Goal: Task Accomplishment & Management: Use online tool/utility

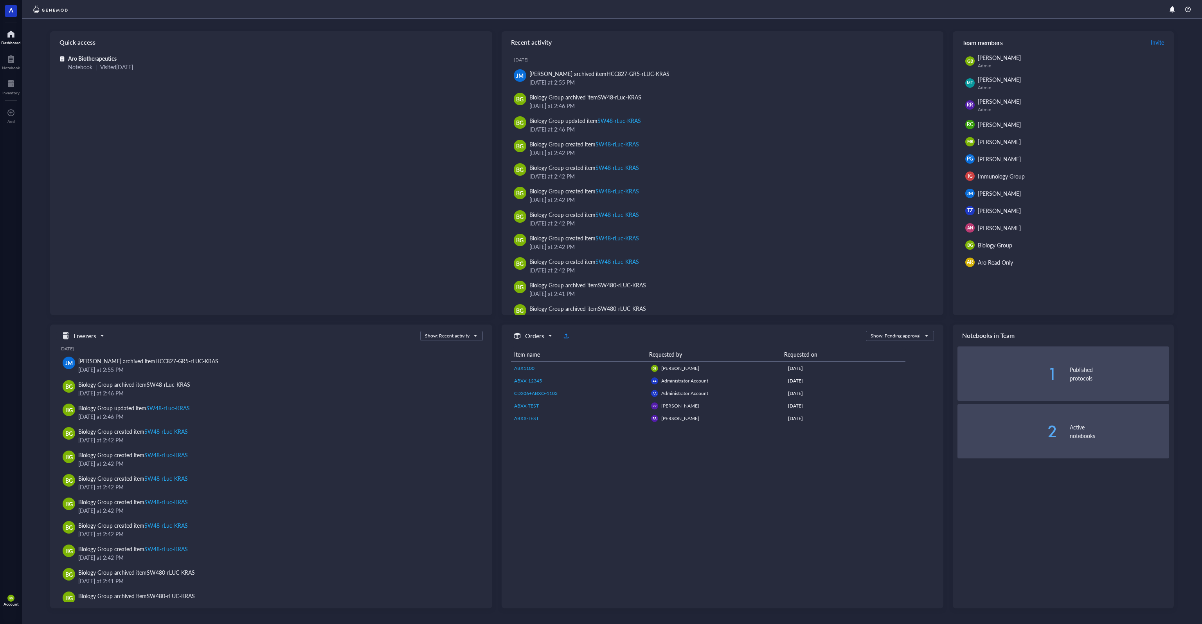
click at [18, 596] on div "BG Account" at bounding box center [11, 600] width 22 height 22
click at [45, 586] on link "Framework" at bounding box center [55, 585] width 51 height 14
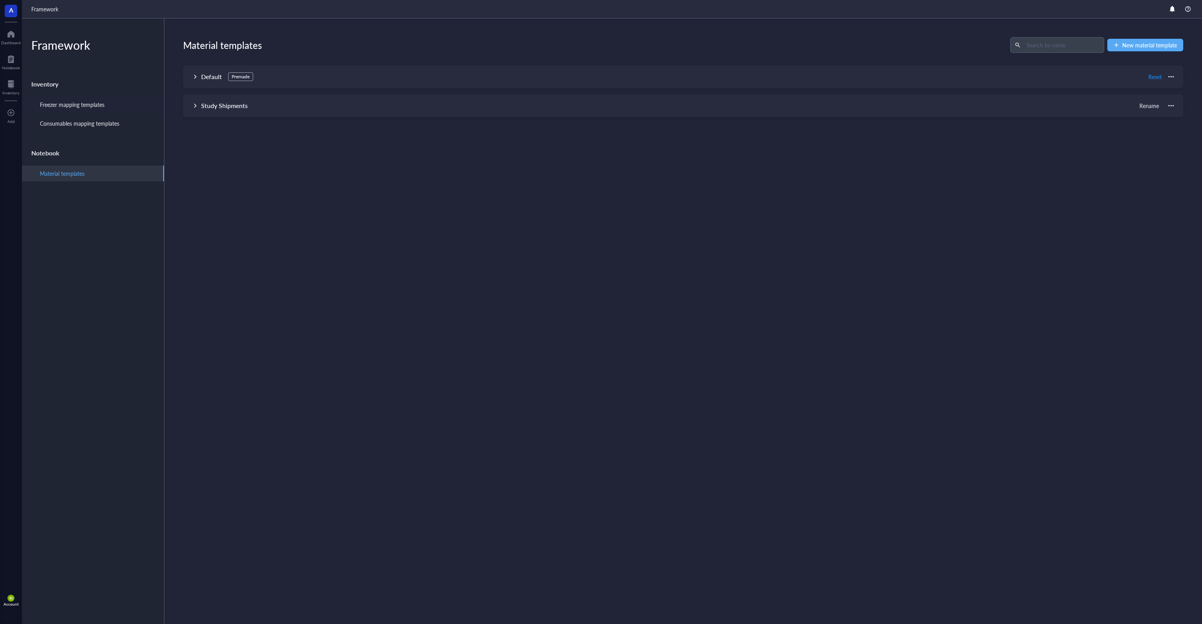
click at [113, 109] on div "Freezer mapping templates" at bounding box center [93, 105] width 142 height 16
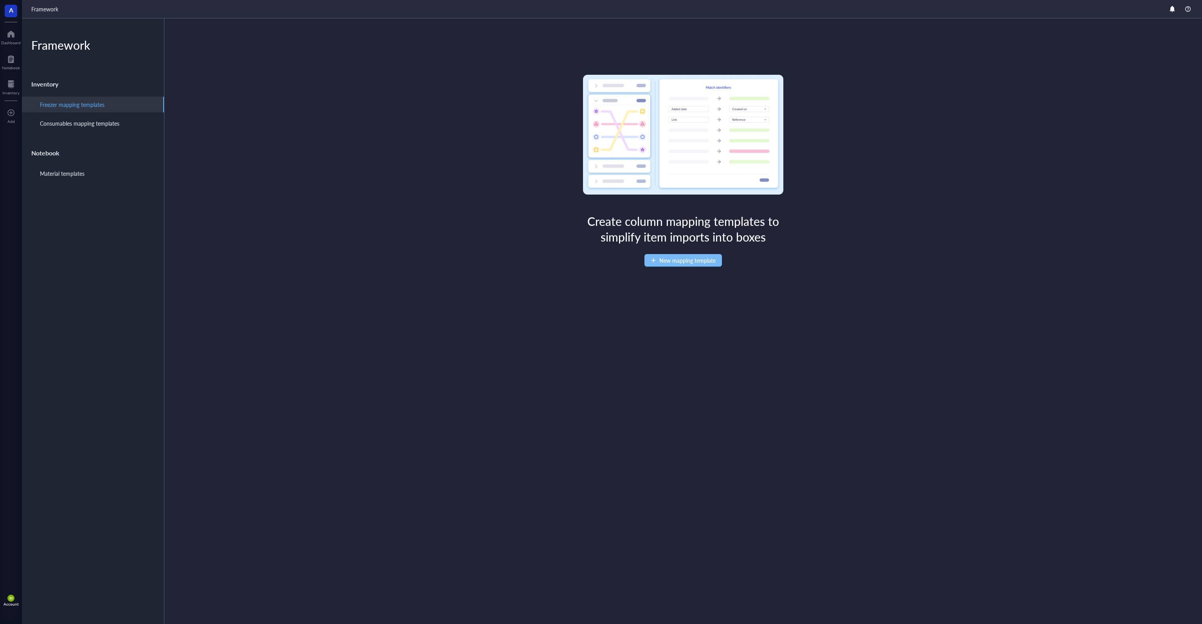
click at [655, 264] on button "New mapping template" at bounding box center [682, 260] width 77 height 13
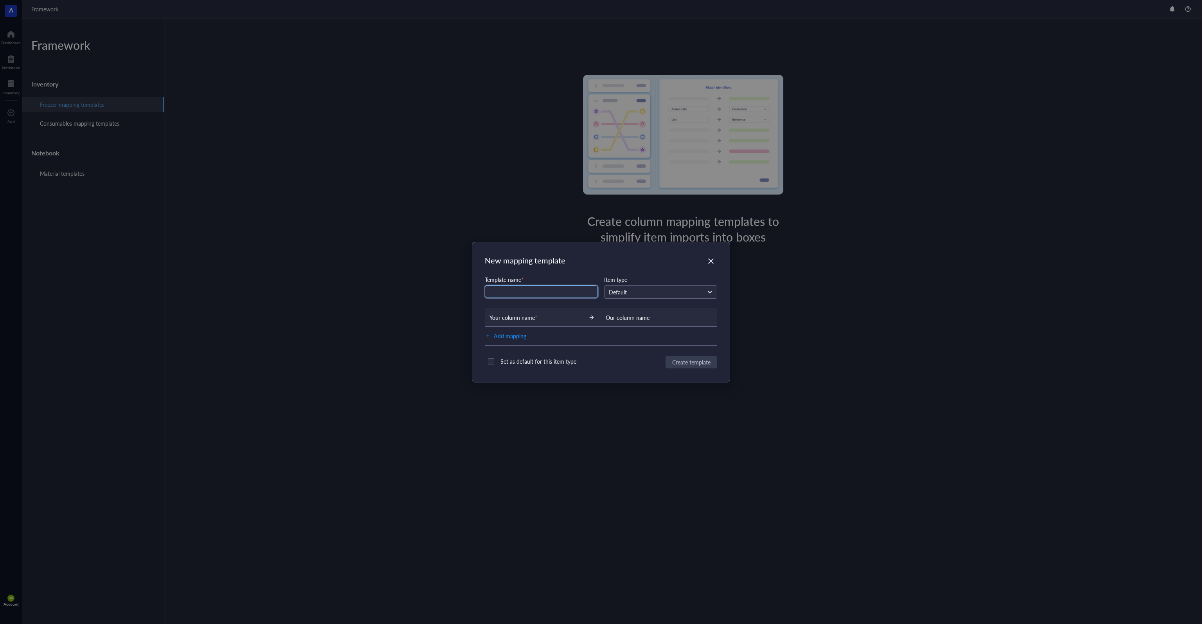
click at [572, 292] on input "text" at bounding box center [541, 291] width 113 height 13
click at [607, 295] on div "Default" at bounding box center [660, 292] width 112 height 13
type input "LN2 bio"
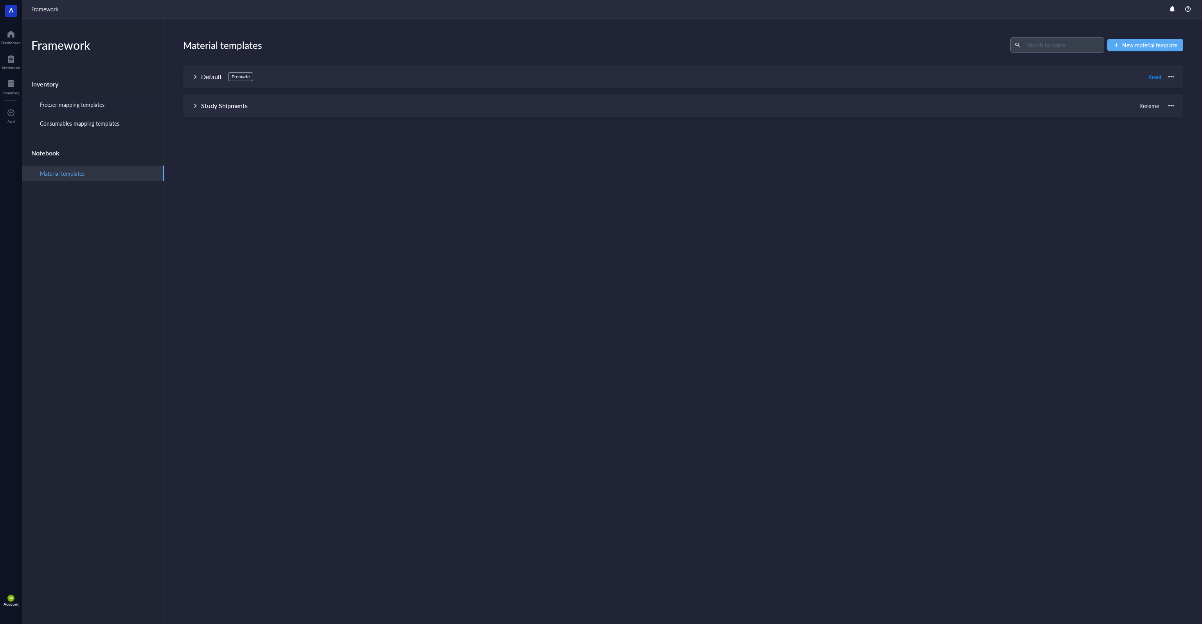
click at [150, 103] on div "Freezer mapping templates" at bounding box center [93, 105] width 142 height 16
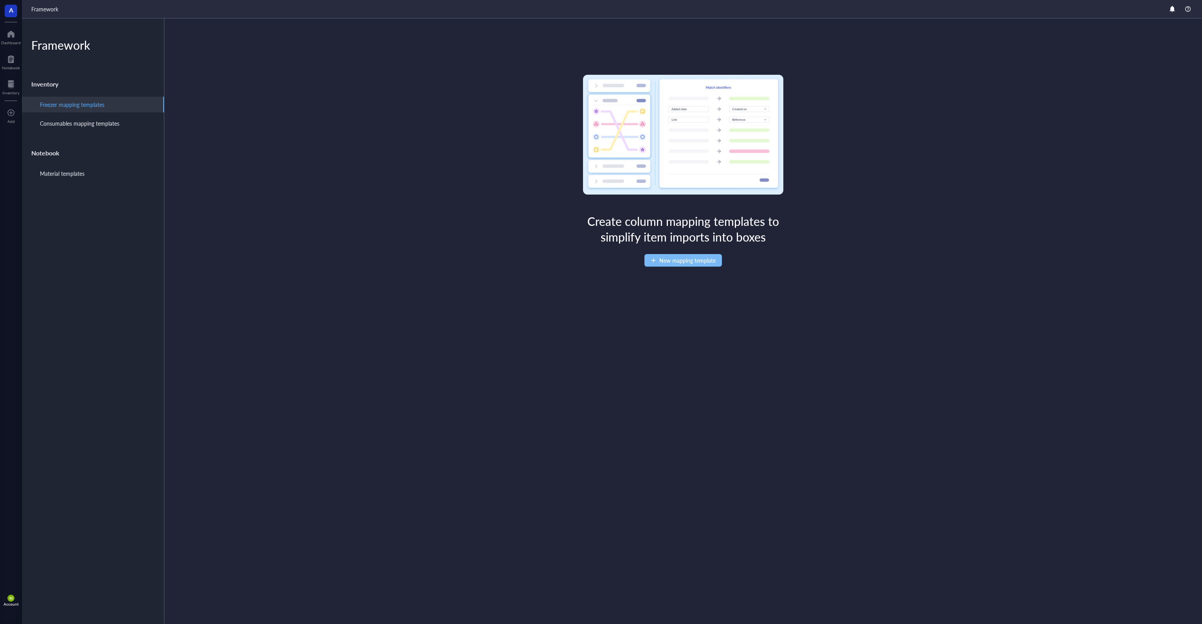
click at [651, 260] on div "button" at bounding box center [653, 259] width 5 height 5
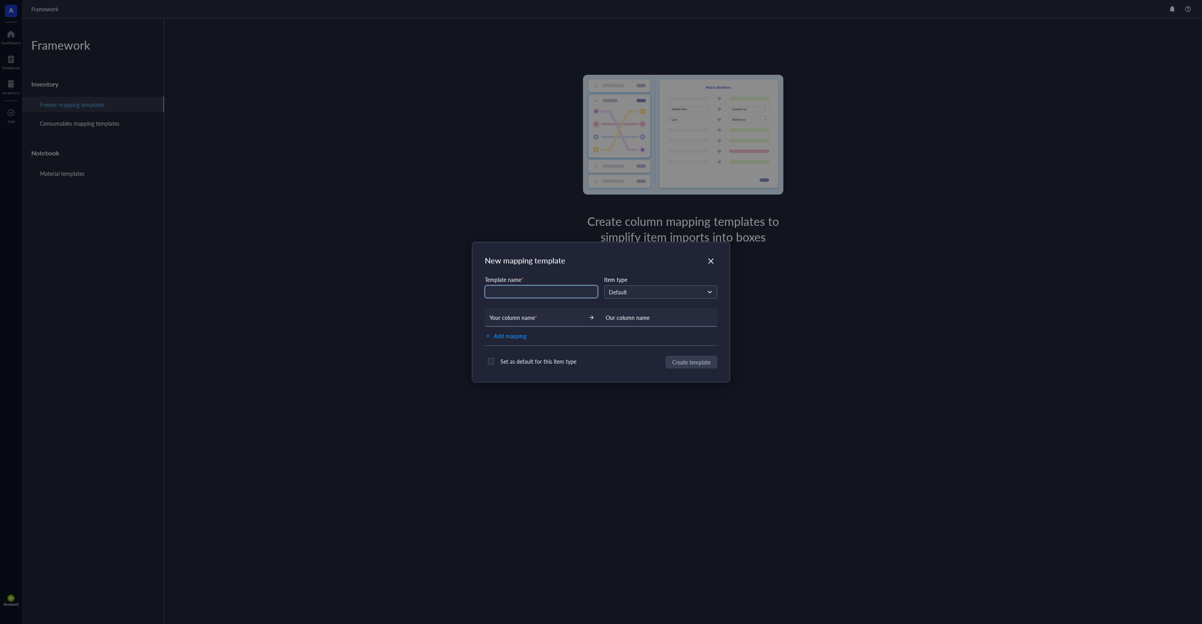
click at [571, 290] on input "text" at bounding box center [541, 291] width 113 height 13
type input "LN2 Bio"
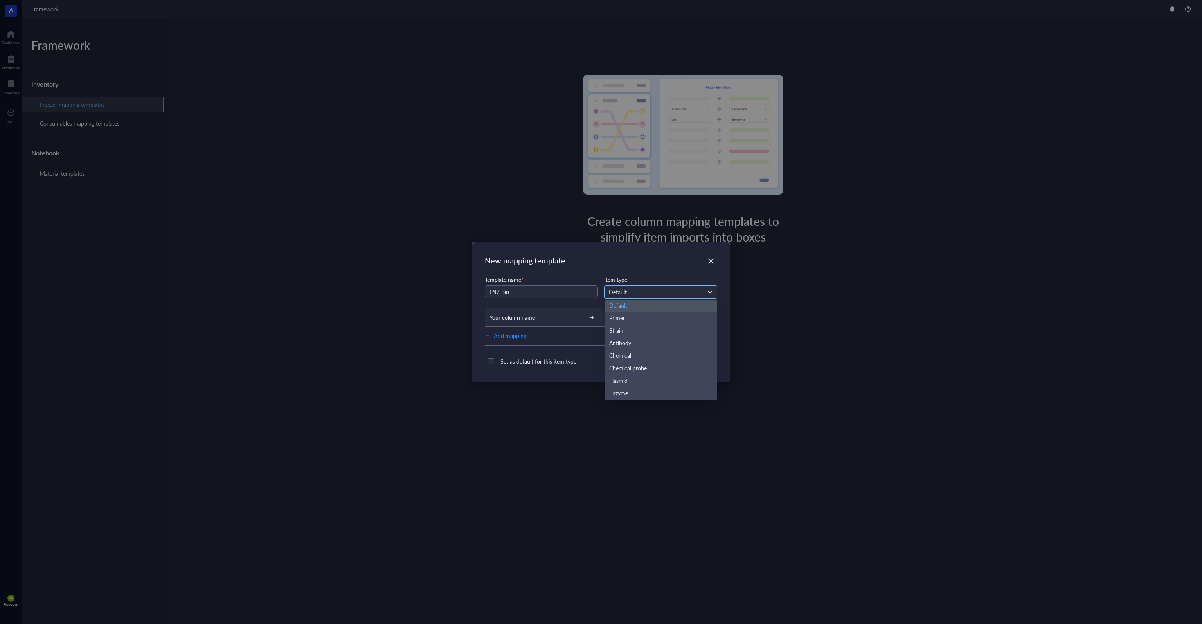
drag, startPoint x: 621, startPoint y: 296, endPoint x: 629, endPoint y: 300, distance: 8.6
click at [622, 296] on input "search" at bounding box center [657, 292] width 97 height 12
drag, startPoint x: 668, startPoint y: 381, endPoint x: 640, endPoint y: 358, distance: 36.4
click at [668, 380] on div "Aro Mammalian" at bounding box center [660, 381] width 103 height 9
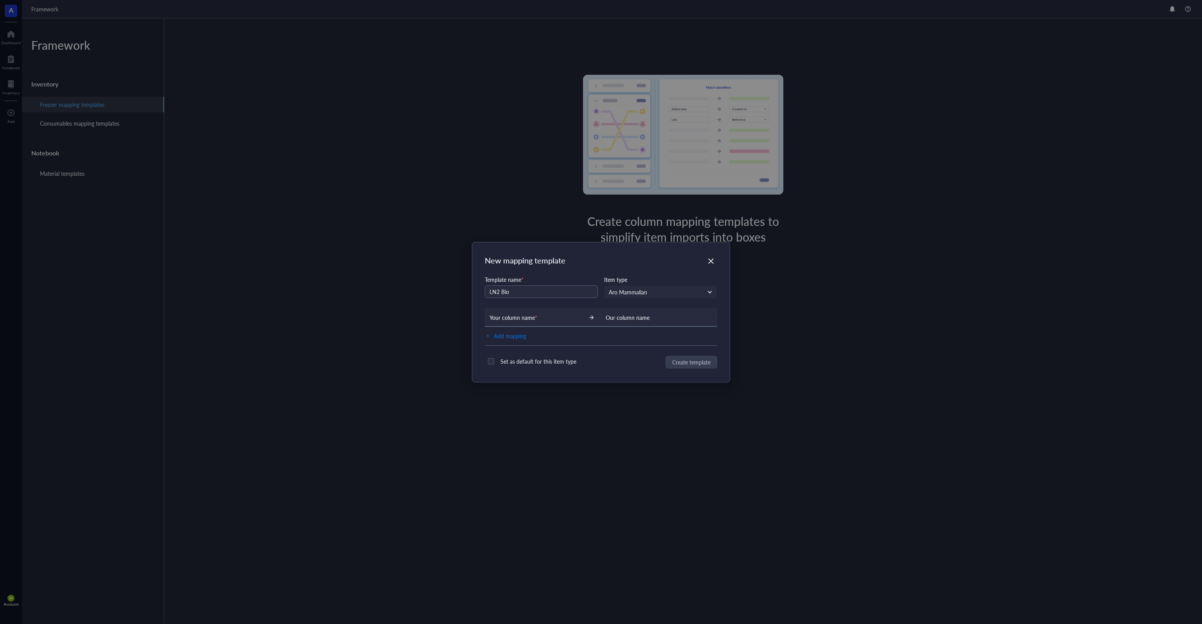
click at [517, 334] on span "Add mapping" at bounding box center [510, 336] width 32 height 10
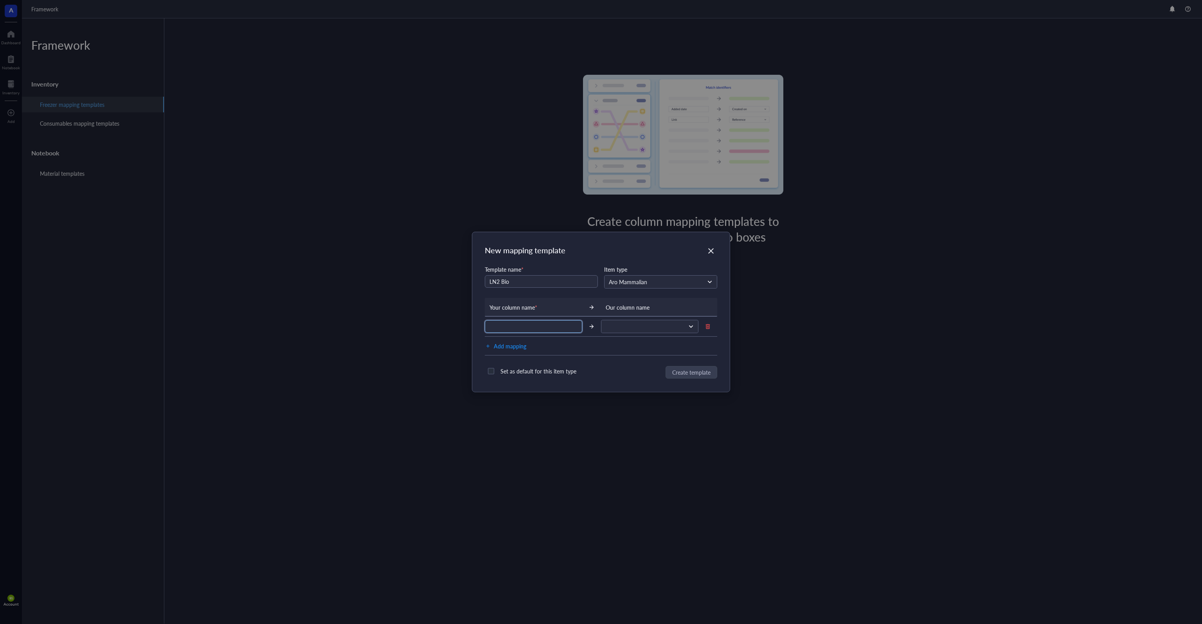
click at [537, 330] on input "text" at bounding box center [533, 326] width 97 height 13
click at [635, 330] on input "search" at bounding box center [646, 326] width 81 height 12
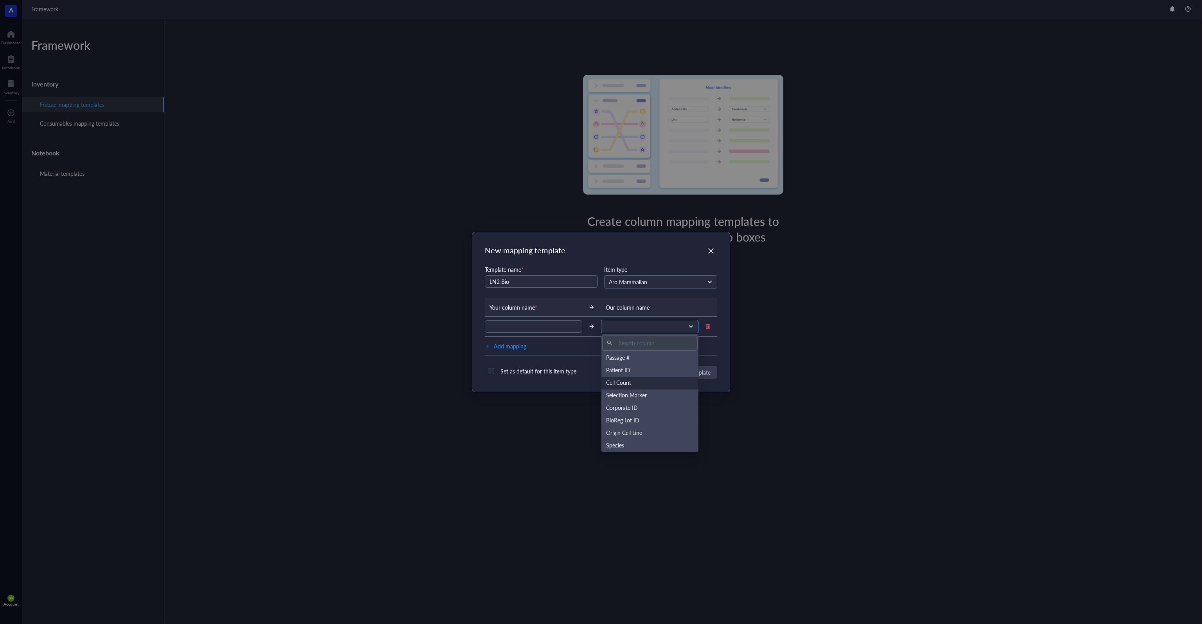
scroll to position [175, 0]
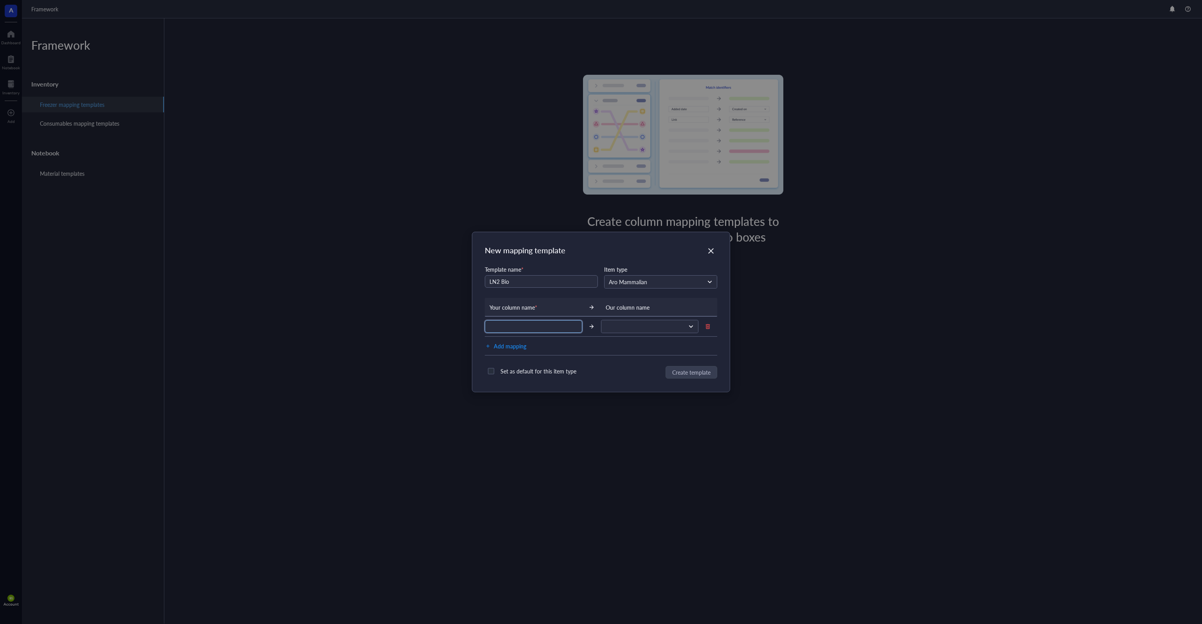
click at [569, 330] on input "text" at bounding box center [533, 326] width 97 height 13
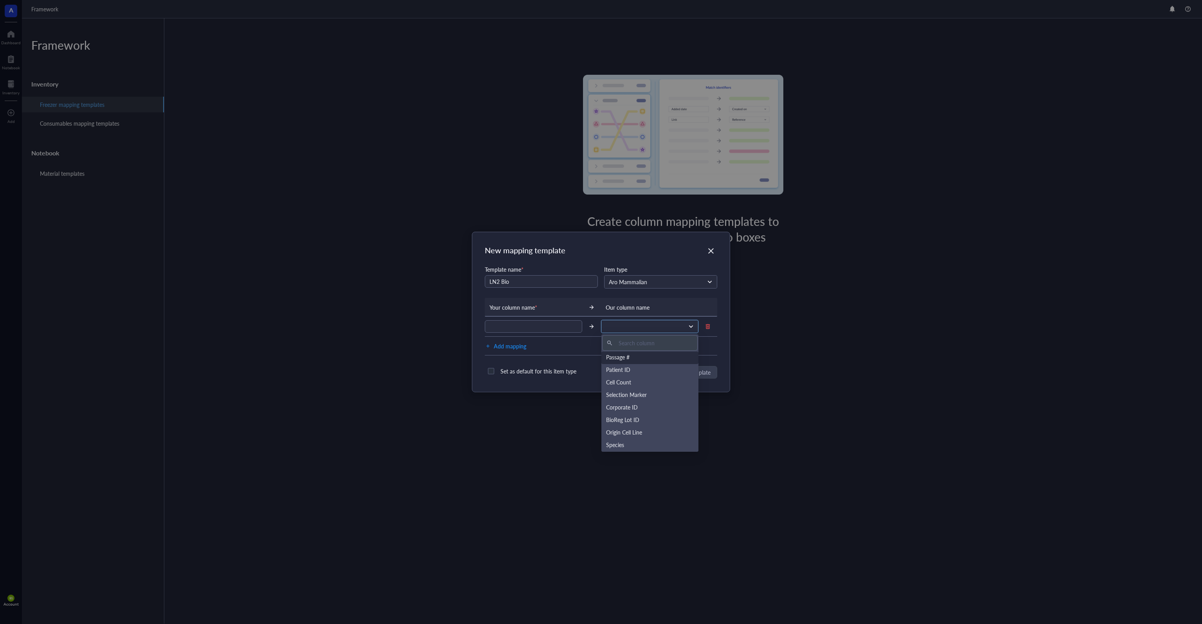
click at [613, 331] on input "search" at bounding box center [646, 326] width 81 height 12
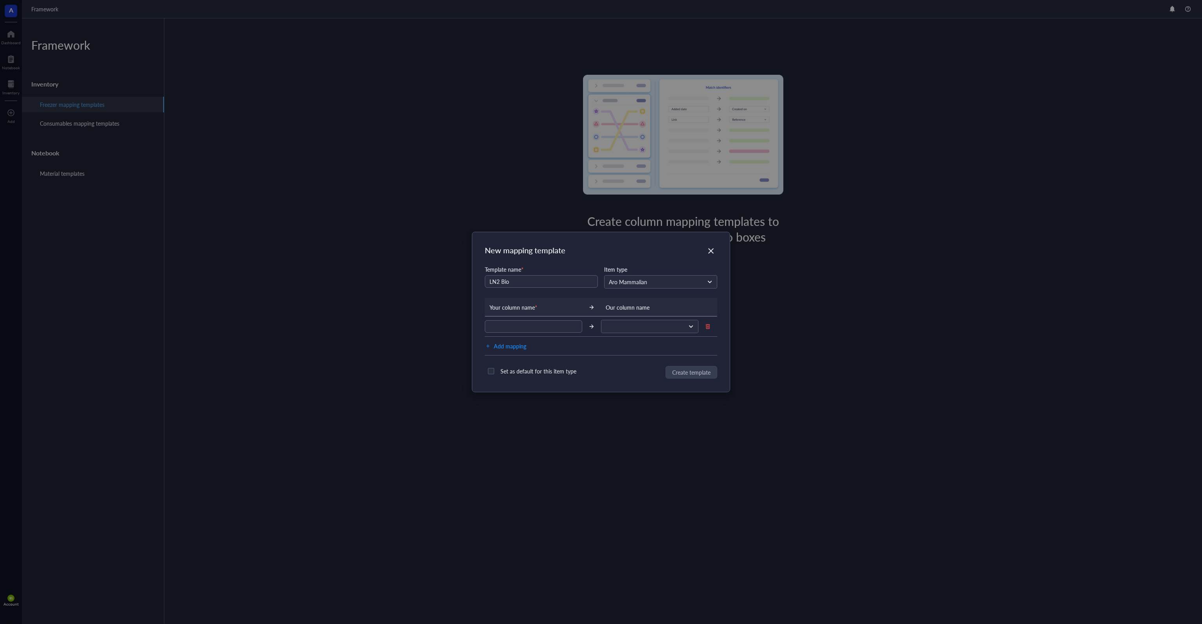
click at [551, 349] on div "Add mapping" at bounding box center [601, 345] width 232 height 19
click at [520, 343] on span "Add mapping" at bounding box center [510, 346] width 32 height 10
drag, startPoint x: 581, startPoint y: 361, endPoint x: 570, endPoint y: 372, distance: 14.9
click at [579, 365] on div "Add mapping" at bounding box center [601, 356] width 232 height 19
click at [568, 375] on label "Set as default for this item type" at bounding box center [532, 381] width 95 height 13
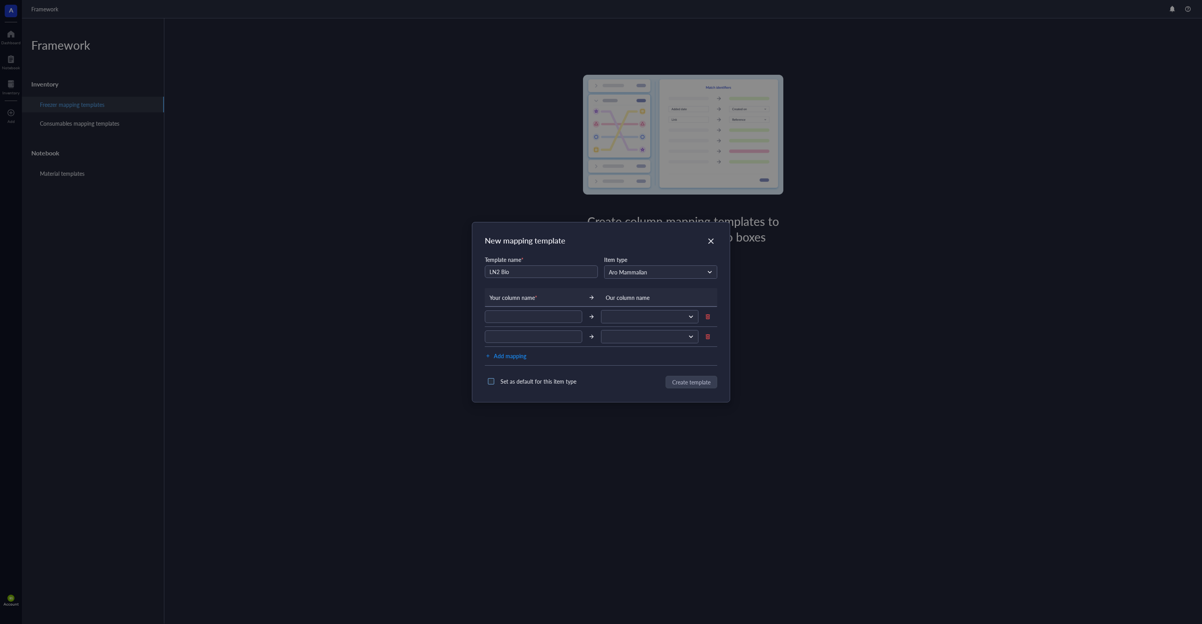
click at [497, 375] on input "Set as default for this item type" at bounding box center [491, 381] width 13 height 13
click at [564, 379] on div "Set as default for this item type" at bounding box center [538, 381] width 76 height 8
click at [536, 377] on div "Set as default for this item type" at bounding box center [538, 381] width 76 height 8
click at [497, 377] on input "Set as default for this item type" at bounding box center [491, 381] width 13 height 13
checkbox input "false"
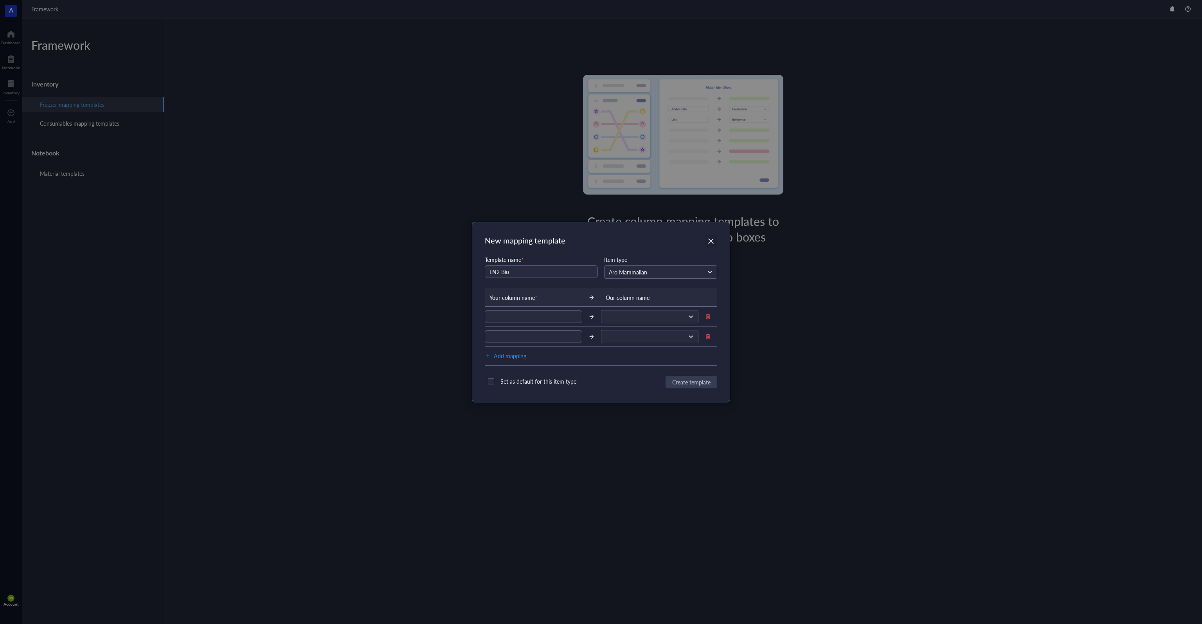
click at [709, 243] on icon "Close" at bounding box center [710, 240] width 5 height 5
